Goal: Navigation & Orientation: Find specific page/section

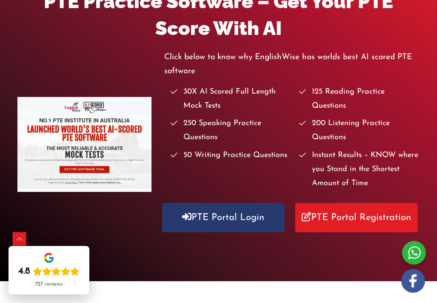
scroll to position [158, 0]
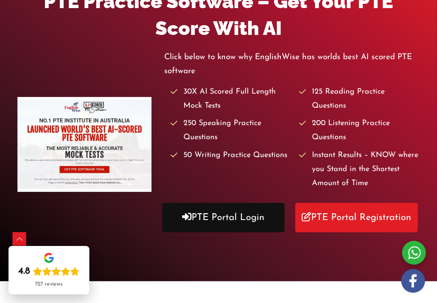
click at [199, 203] on link "PTE Portal Login" at bounding box center [223, 217] width 123 height 29
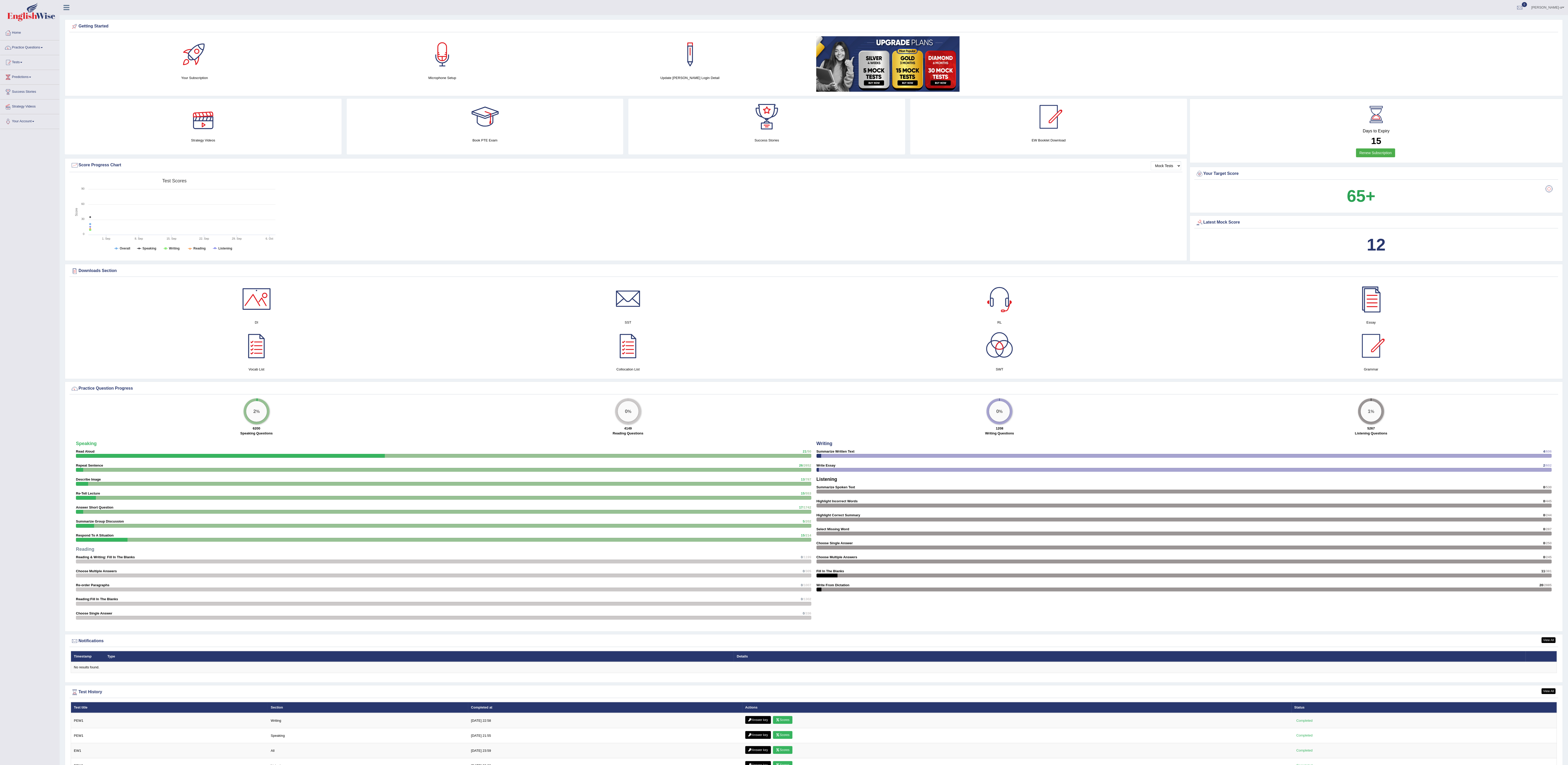
click at [201, 139] on h4 "Strategy Videos" at bounding box center [203, 140] width 277 height 5
